Goal: Transaction & Acquisition: Obtain resource

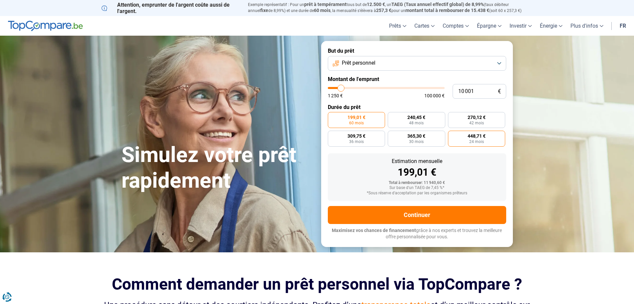
click at [479, 137] on span "448,71 €" at bounding box center [477, 136] width 18 height 5
click at [453, 135] on input "448,71 € 24 mois" at bounding box center [450, 133] width 4 height 4
radio input "true"
type input "33 500"
type input "33500"
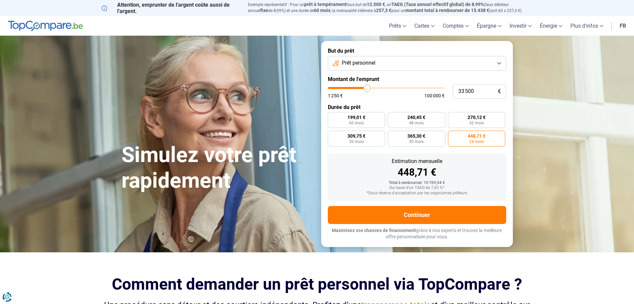
click at [367, 87] on input "range" at bounding box center [386, 88] width 117 height 2
radio input "false"
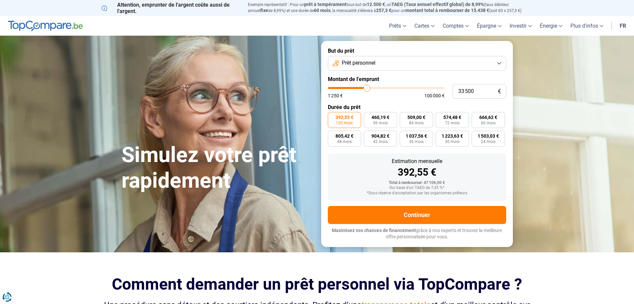
type input "68 250"
type input "68250"
type input "68 000"
type input "68000"
type input "67 750"
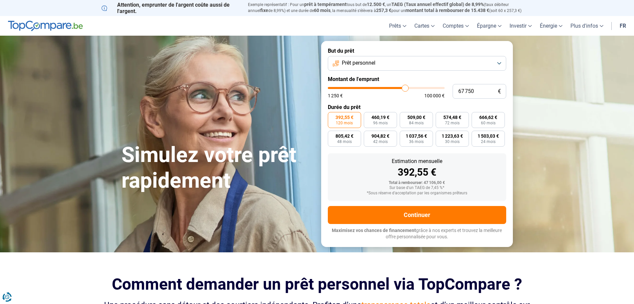
type input "67750"
click at [405, 88] on input "range" at bounding box center [386, 88] width 117 height 2
type input "88 500"
type input "88500"
click at [429, 88] on input "range" at bounding box center [386, 88] width 117 height 2
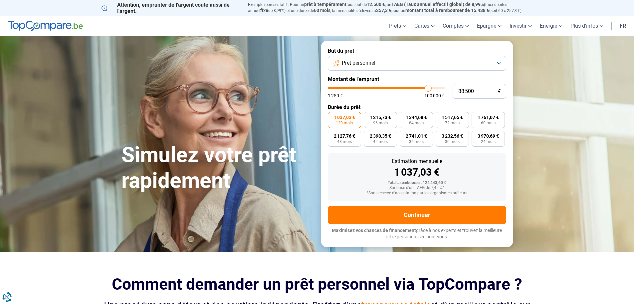
click at [497, 64] on button "Prêt personnel" at bounding box center [417, 63] width 178 height 15
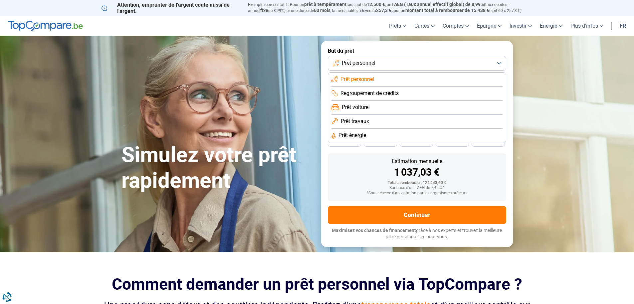
click at [360, 150] on form "But du prêt Prêt personnel Prêt personnel Regroupement de crédits Prêt voiture …" at bounding box center [417, 143] width 192 height 205
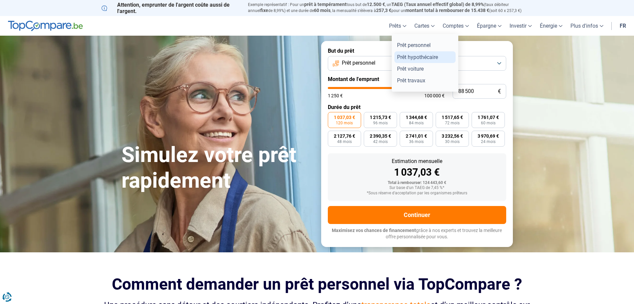
click at [405, 54] on link "Prêt hypothécaire" at bounding box center [425, 57] width 61 height 12
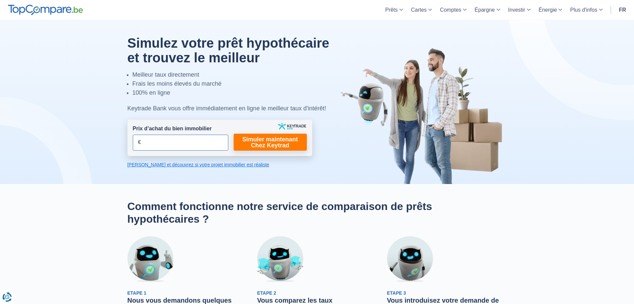
click at [182, 148] on input "Prix d’achat du bien immobilier" at bounding box center [181, 143] width 96 height 16
type input "195.000"
click at [262, 144] on link "Simuler maintenant Chez Keytrad" at bounding box center [270, 142] width 73 height 17
click at [275, 144] on link "Simuler maintenant Chez Keytrad" at bounding box center [270, 142] width 73 height 17
click at [181, 164] on link "[PERSON_NAME] et découvrez si votre projet immobilier est réaliste" at bounding box center [220, 164] width 185 height 7
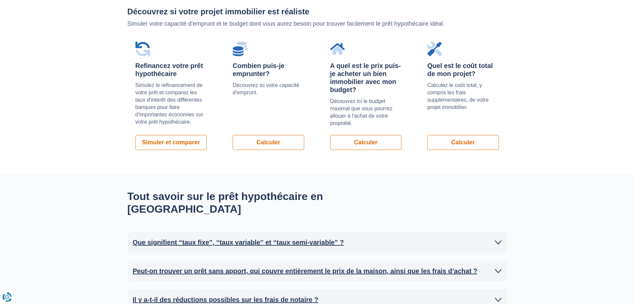
scroll to position [492, 0]
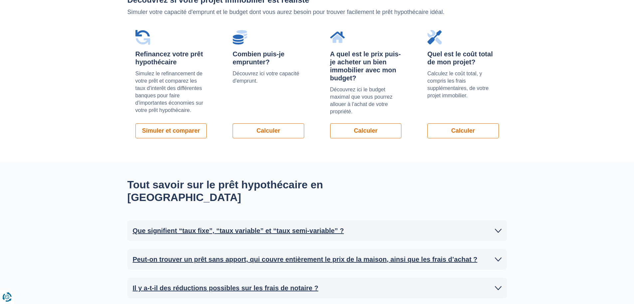
click at [497, 256] on icon at bounding box center [498, 259] width 7 height 7
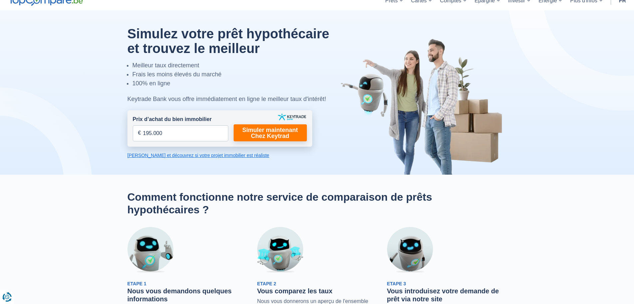
scroll to position [0, 0]
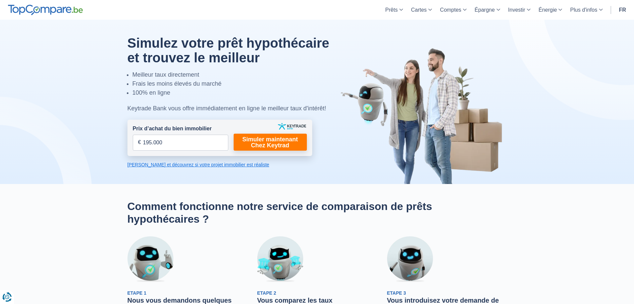
click at [164, 164] on link "[PERSON_NAME] et découvrez si votre projet immobilier est réaliste" at bounding box center [220, 164] width 185 height 7
click at [272, 140] on link "Simuler maintenant Chez Keytrad" at bounding box center [270, 142] width 73 height 17
click at [279, 141] on link "Simuler maintenant Chez Keytrad" at bounding box center [270, 142] width 73 height 17
